Goal: Task Accomplishment & Management: Use online tool/utility

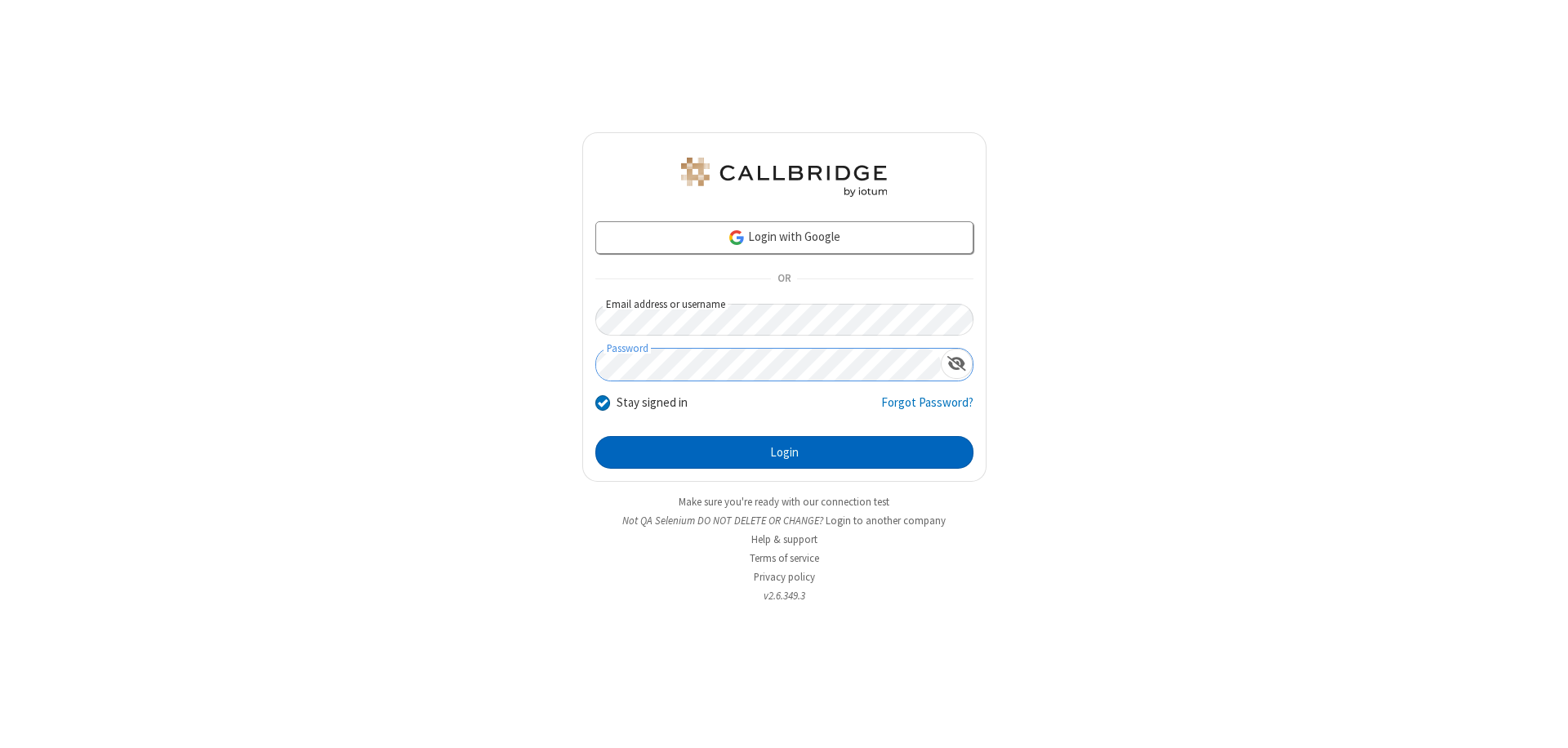
click at [784, 453] on button "Login" at bounding box center [784, 452] width 378 height 33
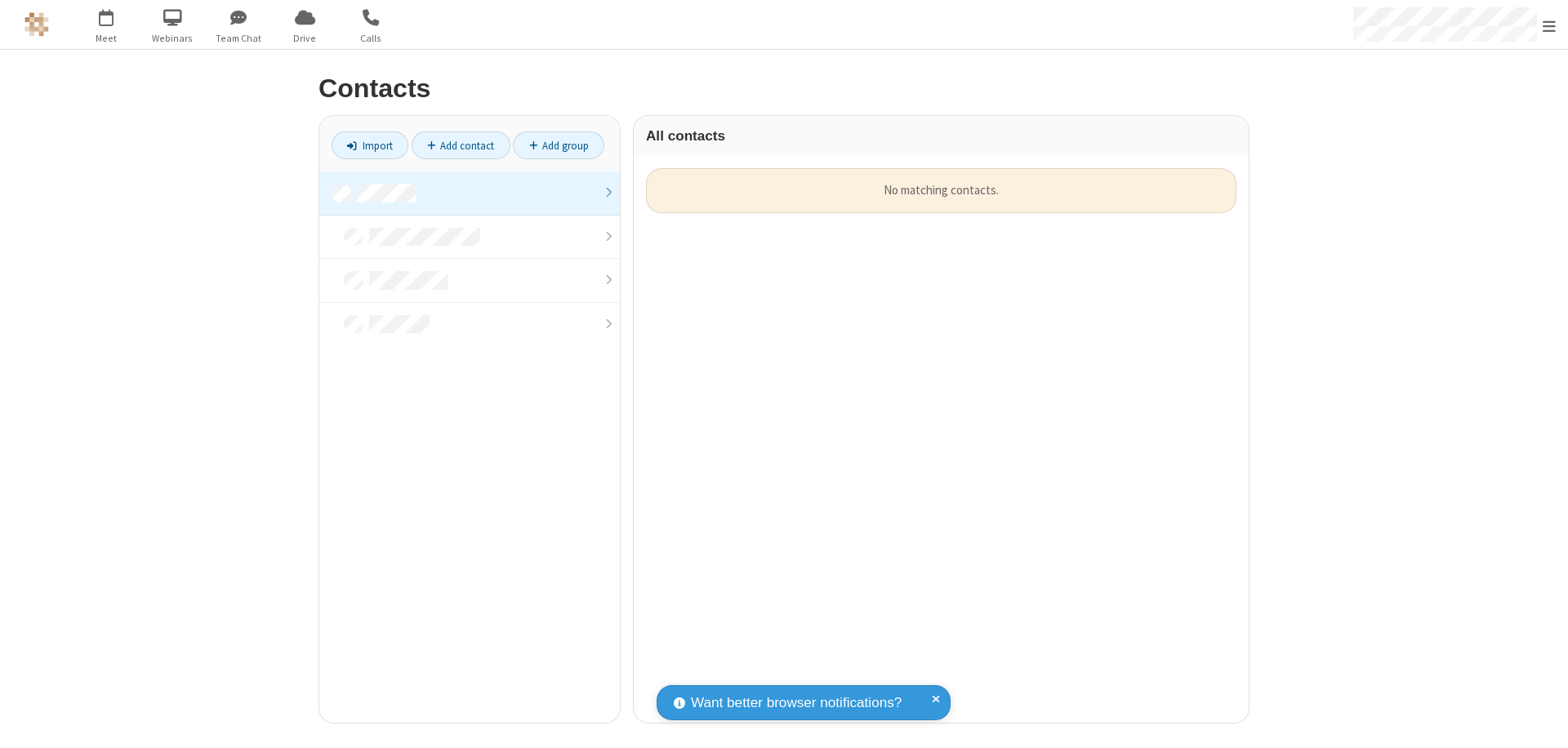
scroll to position [555, 603]
click at [469, 193] on link at bounding box center [469, 193] width 300 height 44
click at [370, 145] on link "Import" at bounding box center [370, 145] width 77 height 28
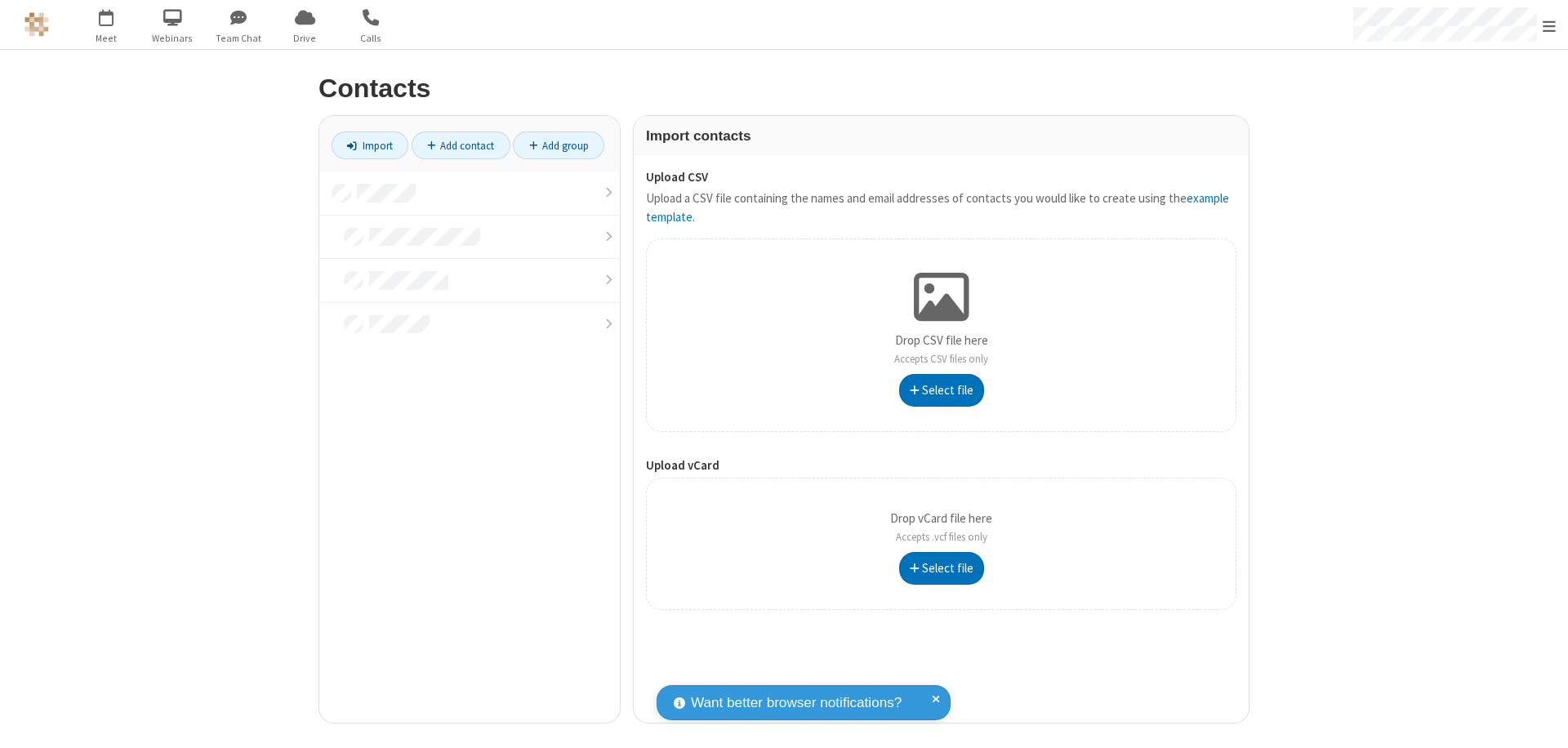
type input "C:\fakepath\address_book_contacts.csv"
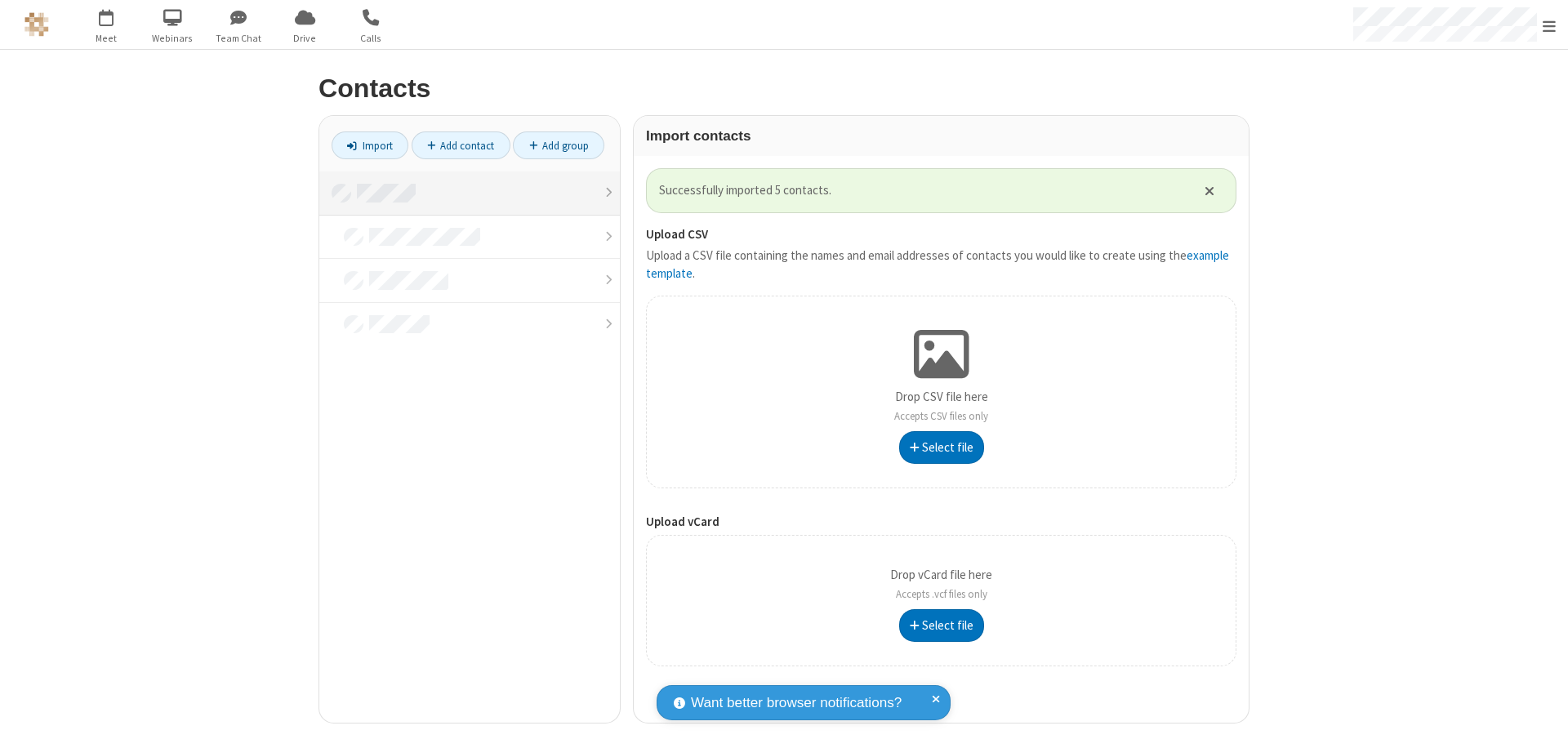
click at [469, 193] on link at bounding box center [469, 193] width 300 height 44
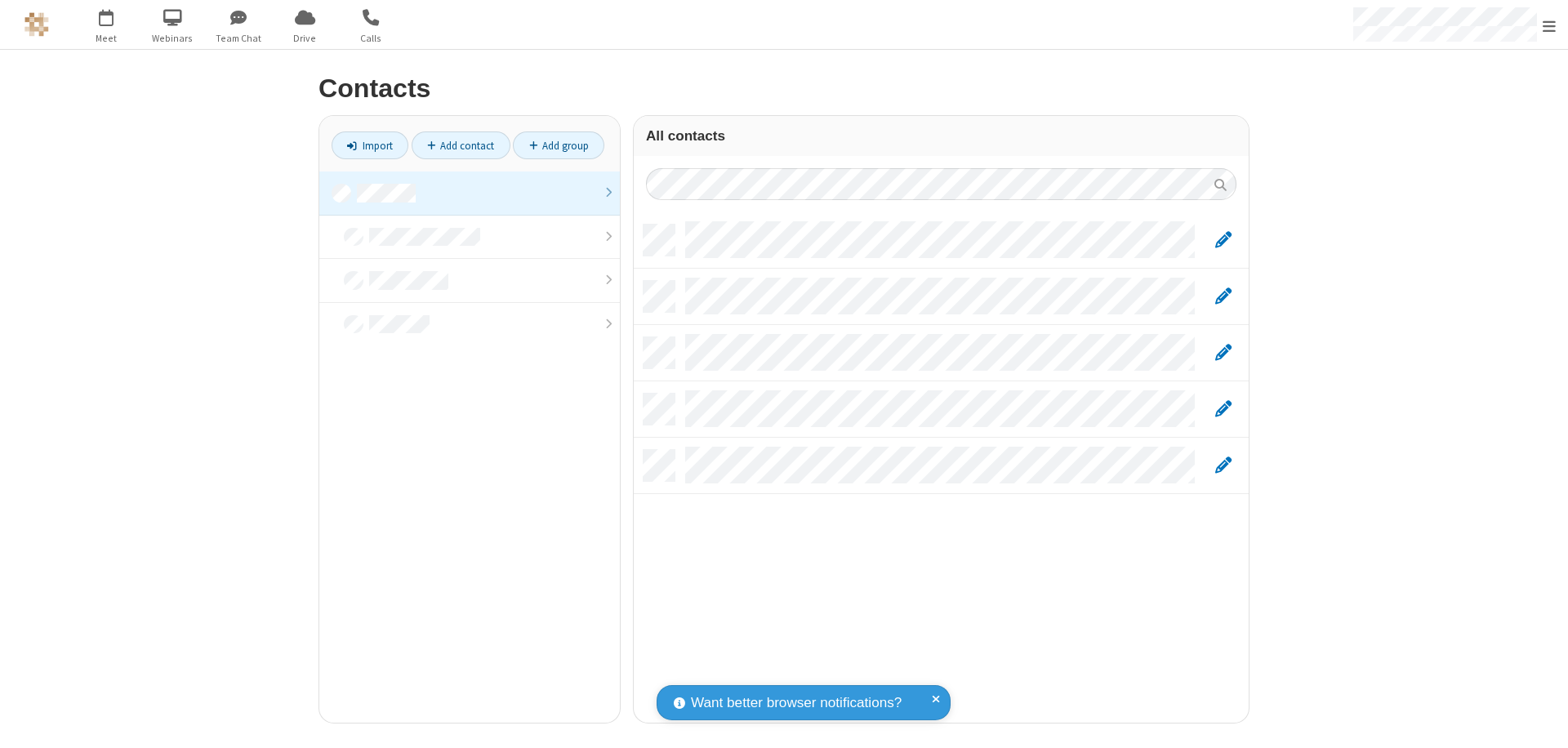
scroll to position [498, 603]
